Goal: Task Accomplishment & Management: Manage account settings

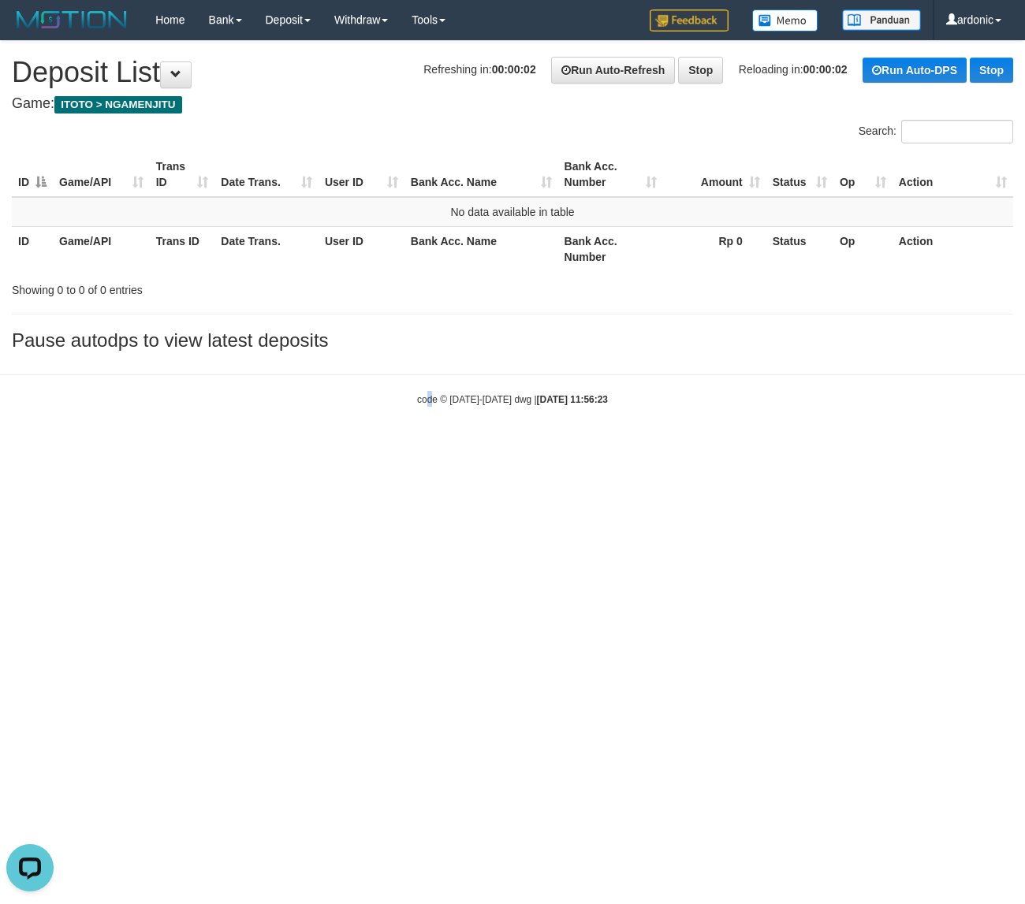
drag, startPoint x: 430, startPoint y: 639, endPoint x: 430, endPoint y: 619, distance: 20.5
click at [432, 446] on html "Toggle navigation Home Bank Account List Load By Website Group [ITOTO] NGAMENJI…" at bounding box center [512, 223] width 1025 height 446
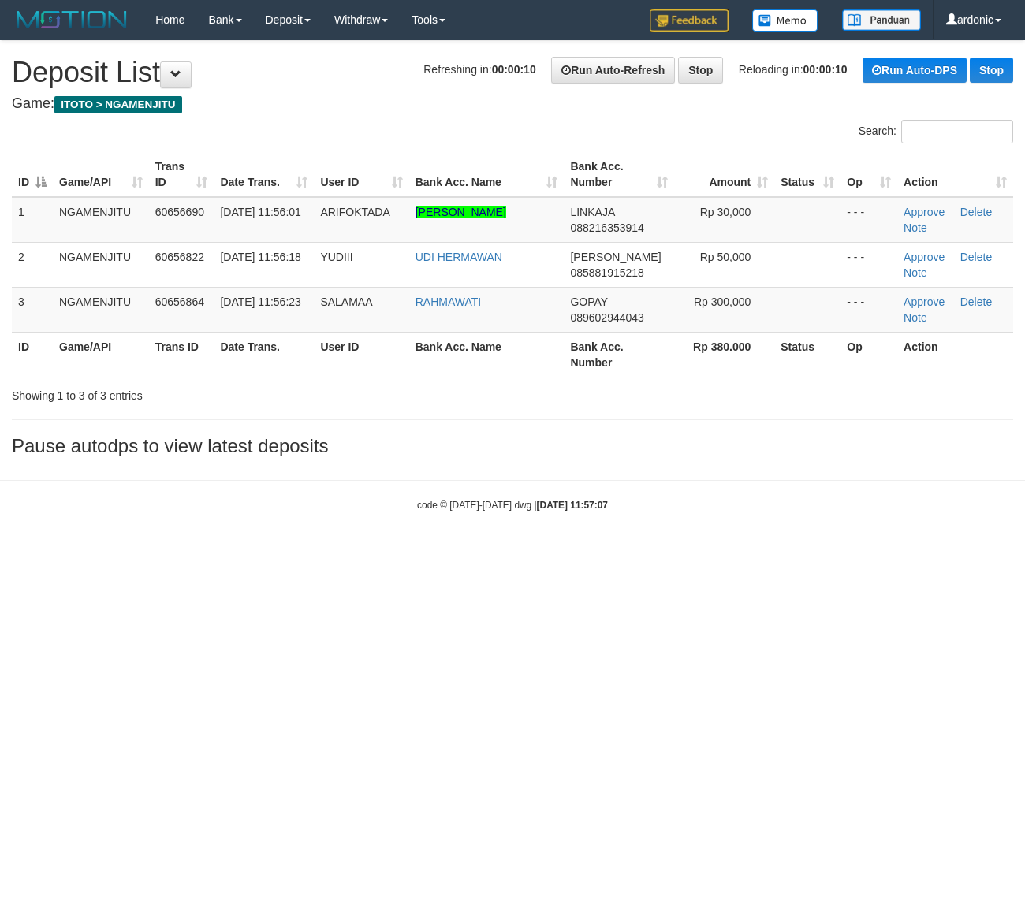
drag, startPoint x: 699, startPoint y: 667, endPoint x: 688, endPoint y: 658, distance: 14.7
click at [699, 552] on html "Toggle navigation Home Bank Account List Load By Website Group [ITOTO] NGAMENJI…" at bounding box center [512, 276] width 1025 height 552
click at [632, 552] on html "Toggle navigation Home Bank Account List Load By Website Group [ITOTO] NGAMENJI…" at bounding box center [512, 276] width 1025 height 552
drag, startPoint x: 647, startPoint y: 595, endPoint x: 637, endPoint y: 601, distance: 11.6
click at [647, 552] on html "Toggle navigation Home Bank Account List Load By Website Group [ITOTO] NGAMENJI…" at bounding box center [512, 276] width 1025 height 552
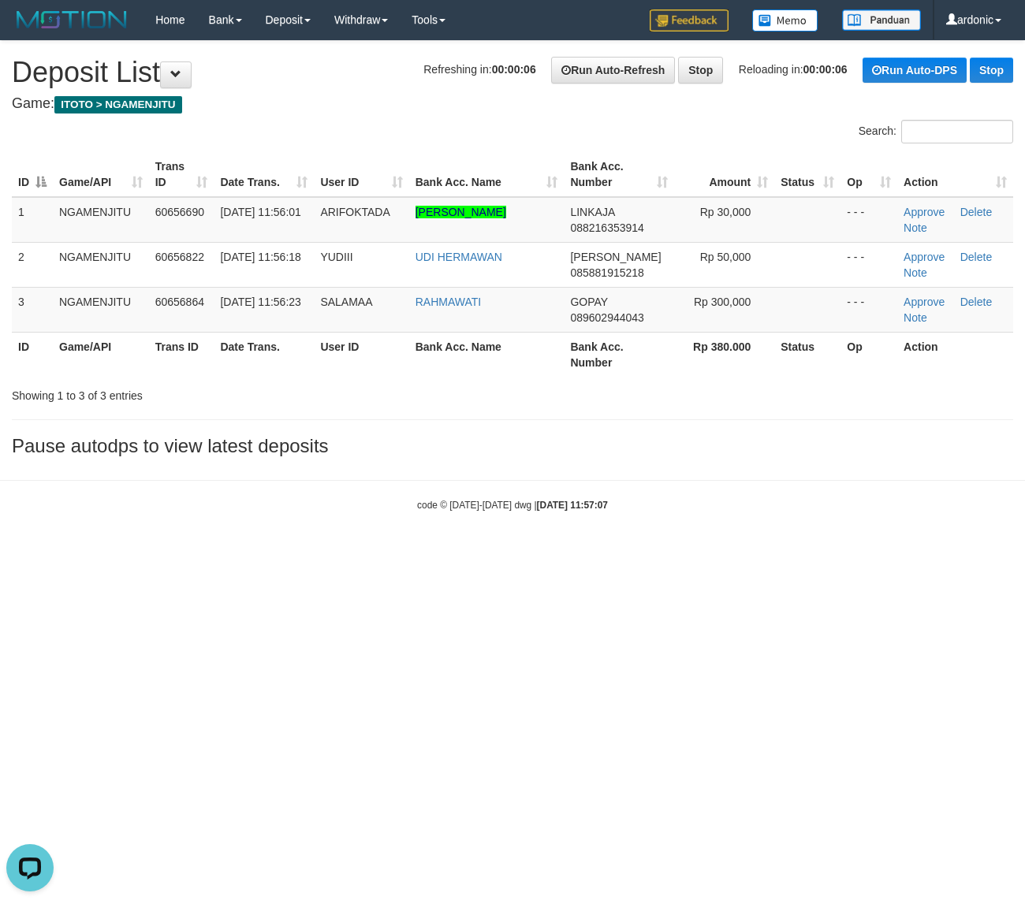
click at [641, 552] on html "Toggle navigation Home Bank Account List Load By Website Group [ITOTO] NGAMENJI…" at bounding box center [512, 276] width 1025 height 552
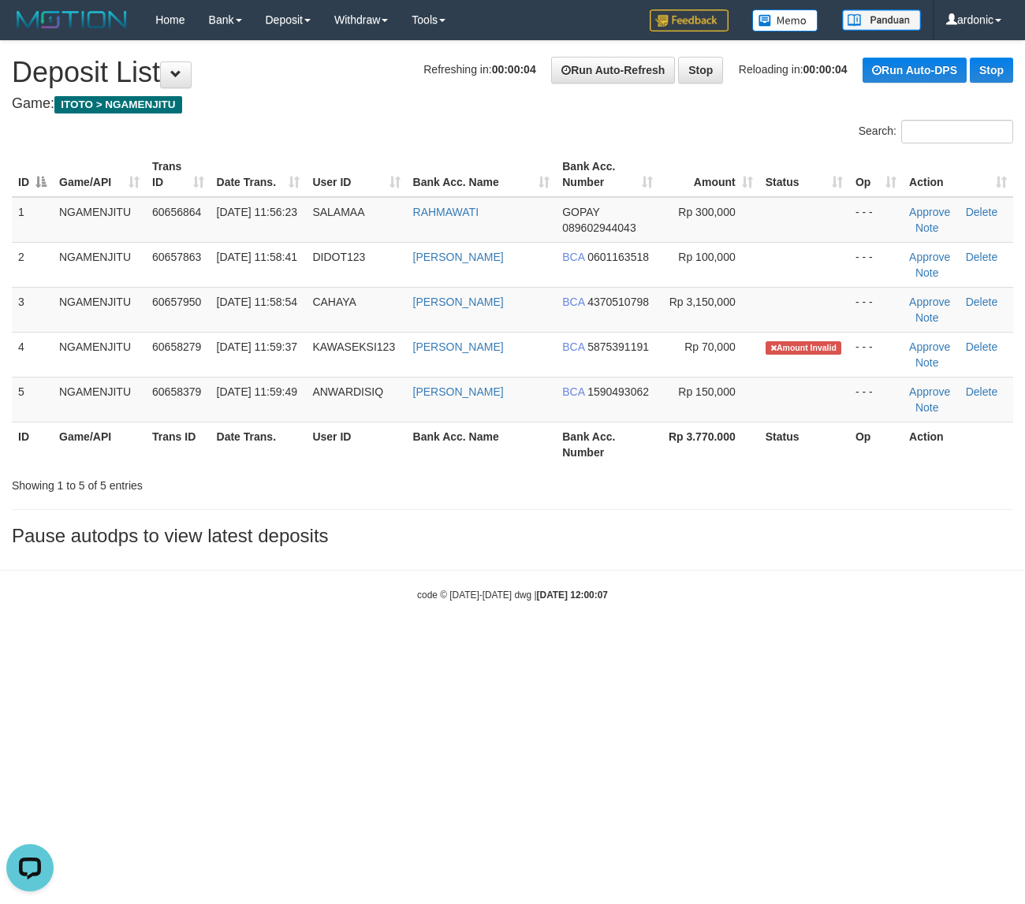
drag, startPoint x: 664, startPoint y: 534, endPoint x: 667, endPoint y: 495, distance: 38.8
click at [664, 532] on h3 "Pause autodps to view latest deposits" at bounding box center [512, 536] width 1001 height 20
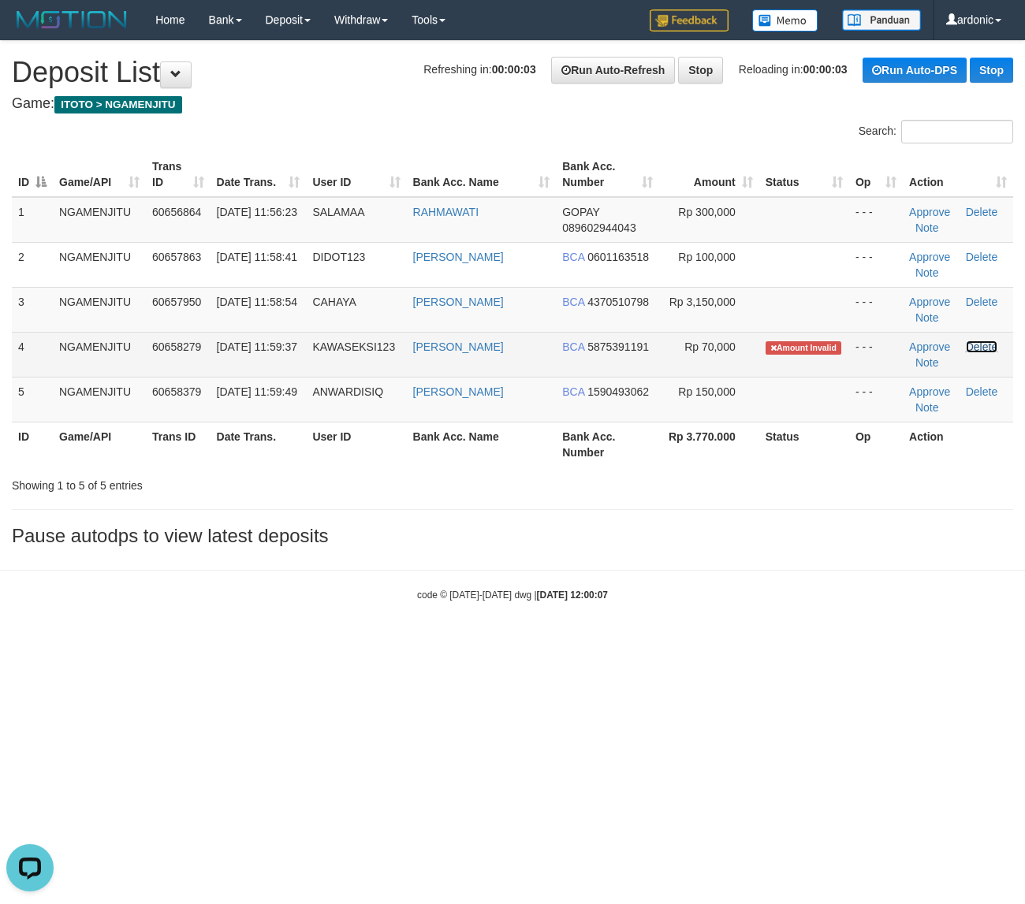
click at [978, 349] on link "Delete" at bounding box center [982, 347] width 32 height 13
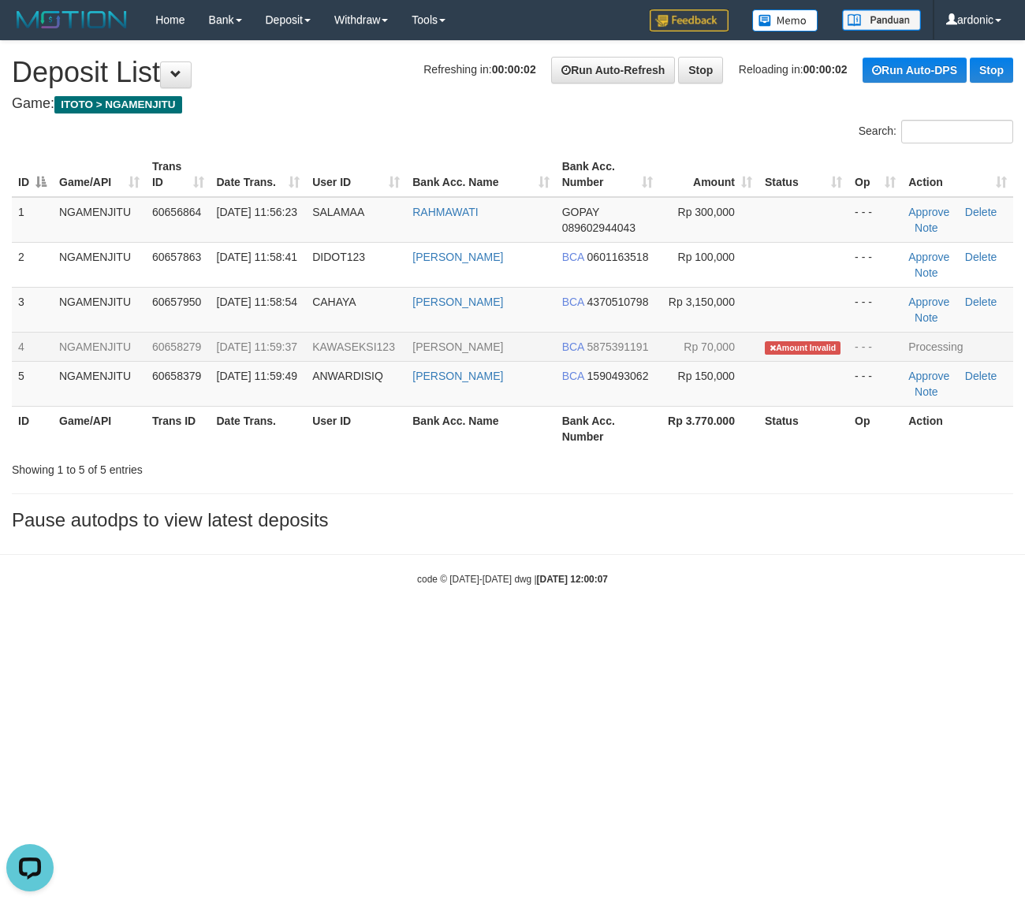
click at [900, 576] on body "Toggle navigation Home Bank Account List Load By Website Group [ITOTO] NGAMENJI…" at bounding box center [512, 313] width 1025 height 626
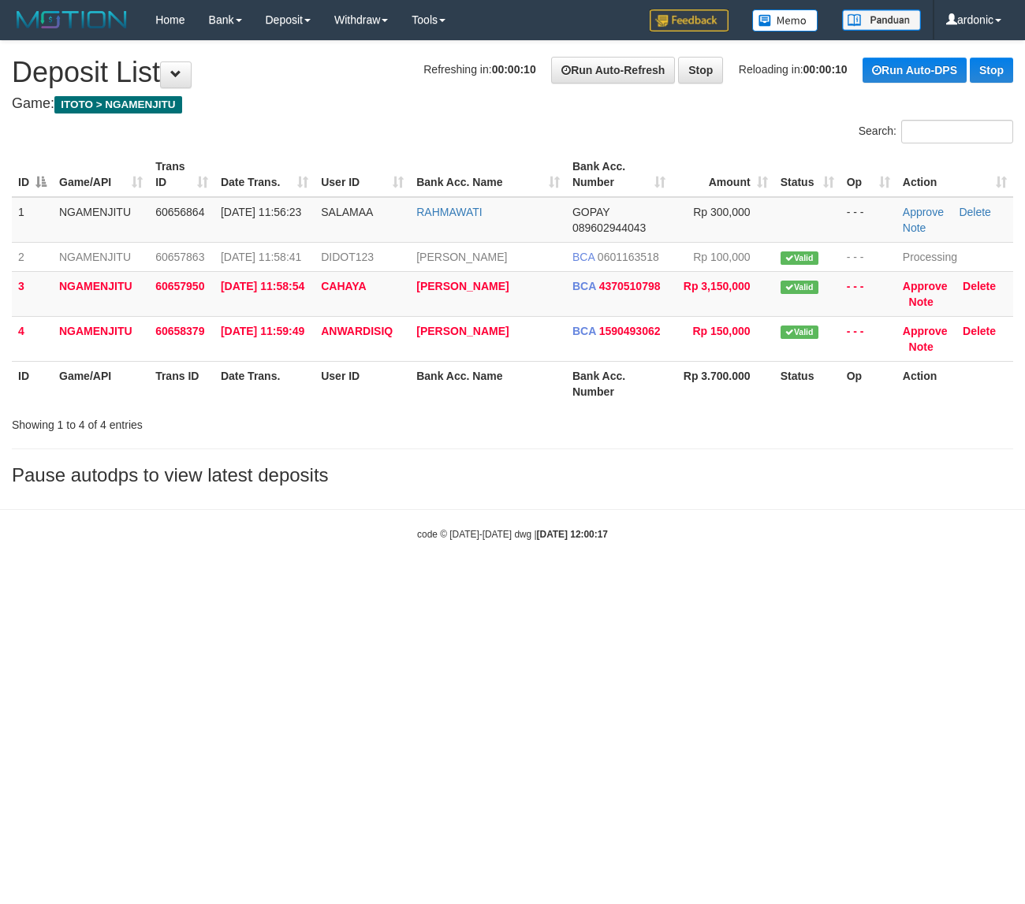
click at [766, 581] on html "Toggle navigation Home Bank Account List Load By Website Group [ITOTO] NGAMENJI…" at bounding box center [512, 290] width 1025 height 581
